Goal: Information Seeking & Learning: Learn about a topic

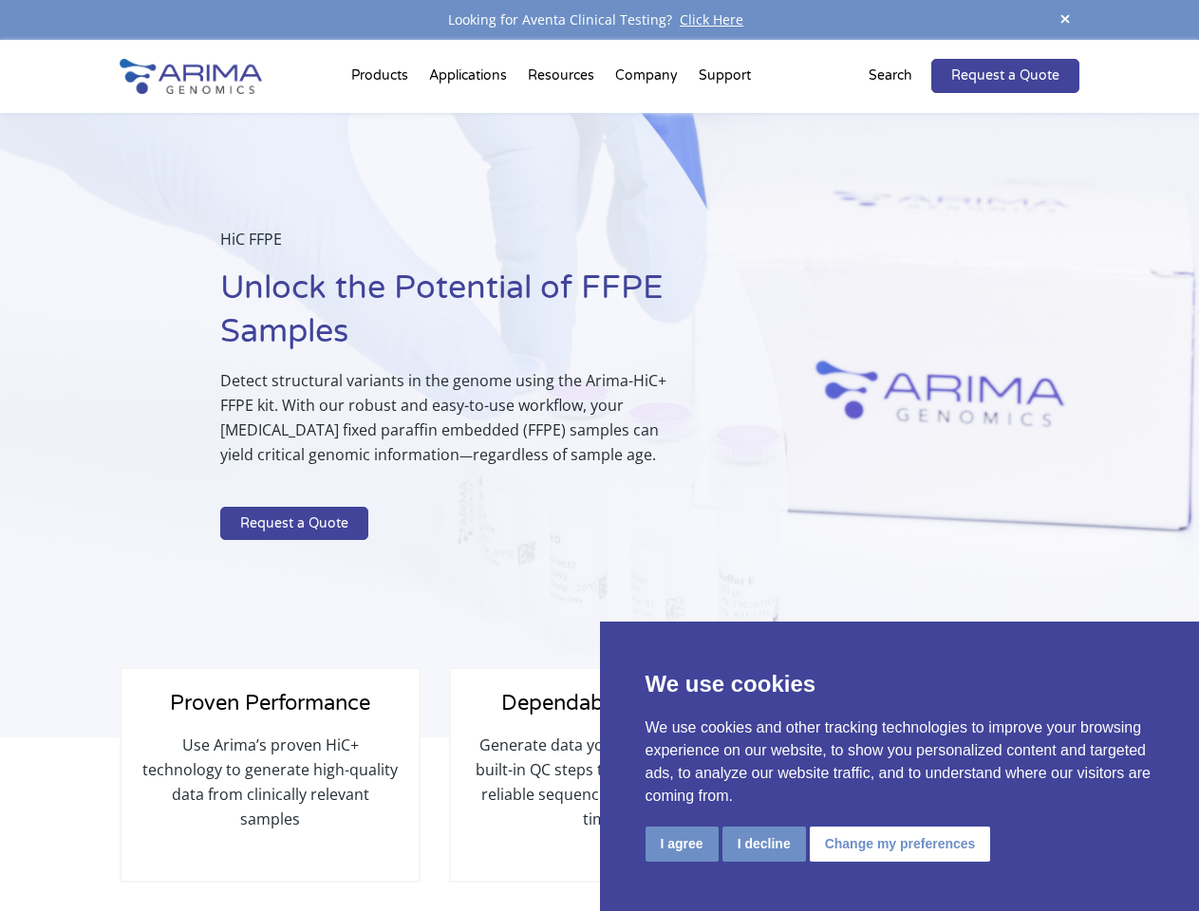
click at [599, 456] on p "Detect structural variants in the genome using the Arima-HiC+ FFPE kit. With ou…" at bounding box center [456, 425] width 472 height 114
click at [681, 844] on button "I agree" at bounding box center [681, 844] width 73 height 35
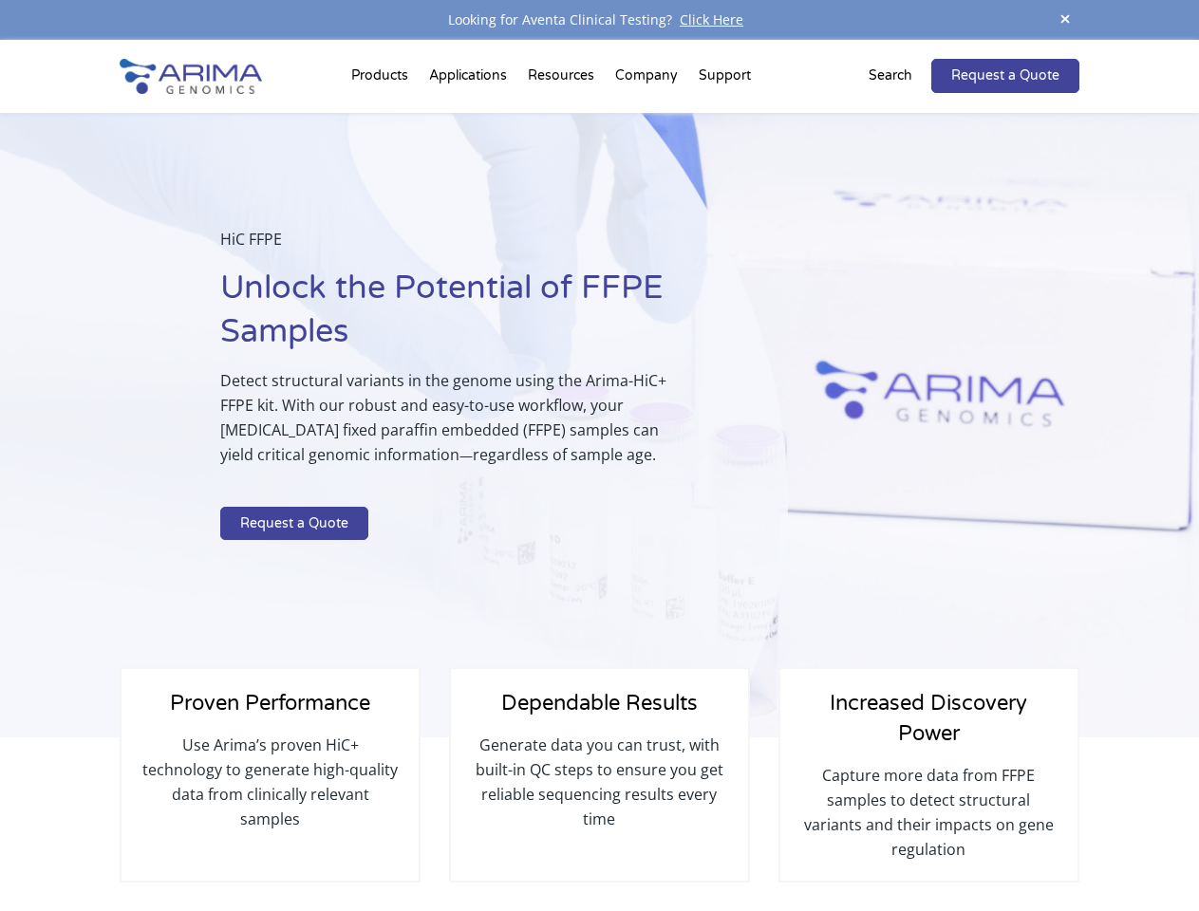
click at [763, 844] on div "Proven Performance Use Arima’s proven HiC+ technology to generate high-quality …" at bounding box center [599, 821] width 958 height 169
click at [897, 844] on p "Capture more data from FFPE samples to detect structural variants and their imp…" at bounding box center [928, 812] width 259 height 99
click at [1065, 20] on span at bounding box center [1065, 21] width 28 height 26
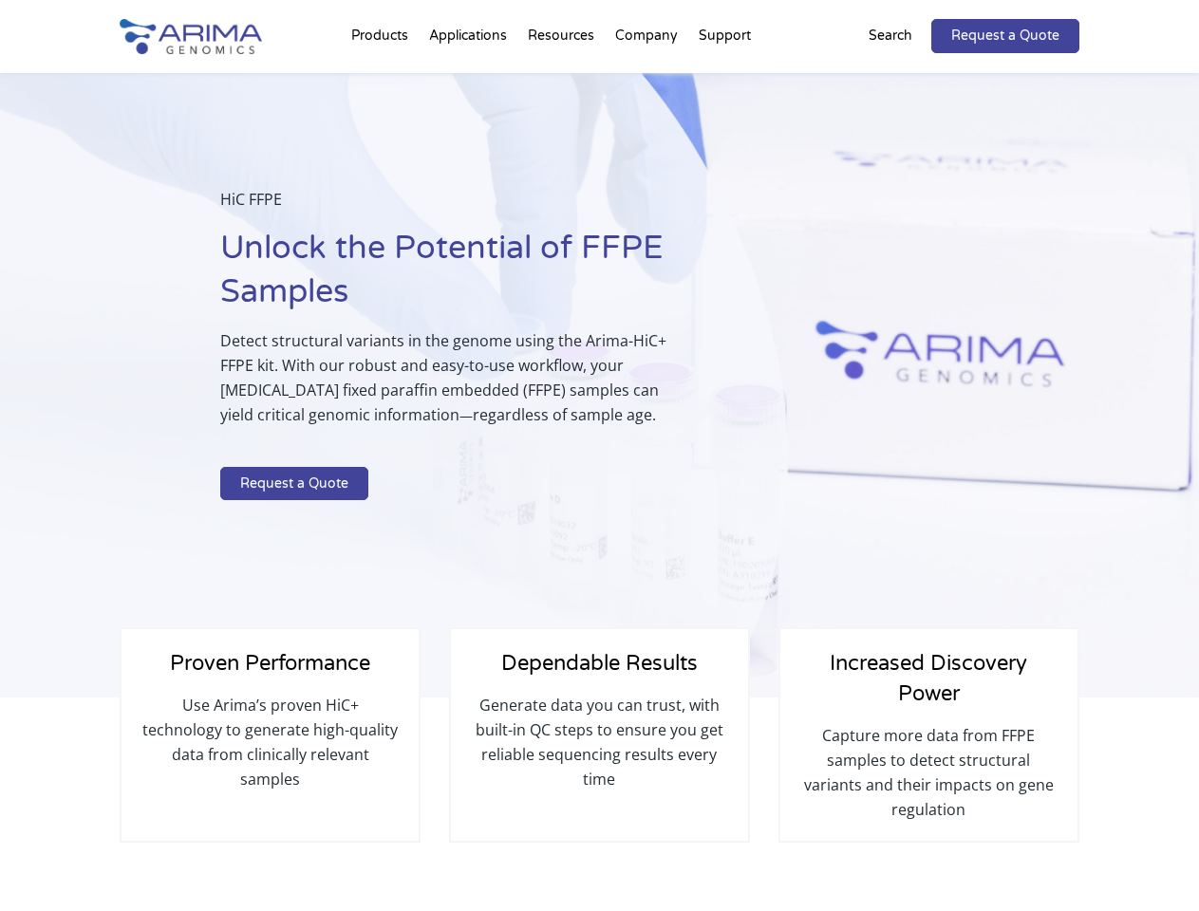
click at [599, 475] on div "HiC FFPE Unlock the Potential of FFPE Samples Detect structural variants in the…" at bounding box center [456, 348] width 472 height 322
click at [382, 80] on div "HiC FFPE Unlock the Potential of FFPE Samples Detect structural variants in the…" at bounding box center [394, 385] width 788 height 625
click at [563, 80] on div "HiC FFPE Unlock the Potential of FFPE Samples Detect structural variants in the…" at bounding box center [394, 385] width 788 height 625
click at [647, 80] on div "HiC FFPE Unlock the Potential of FFPE Samples Detect structural variants in the…" at bounding box center [394, 385] width 788 height 625
click at [724, 80] on div "HiC FFPE Unlock the Potential of FFPE Samples Detect structural variants in the…" at bounding box center [394, 385] width 788 height 625
